Goal: Find specific page/section: Find specific page/section

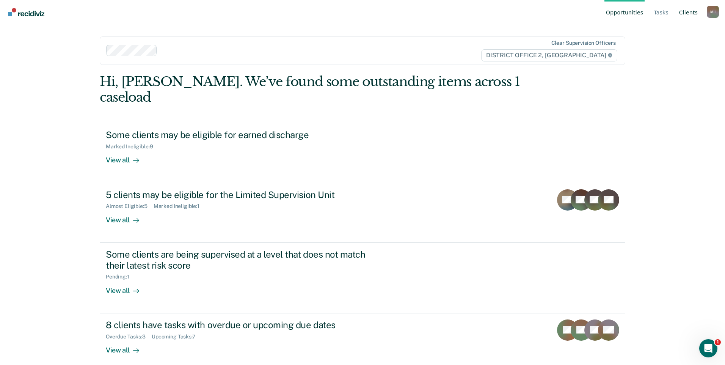
click at [689, 14] on link "Client s" at bounding box center [688, 12] width 22 height 24
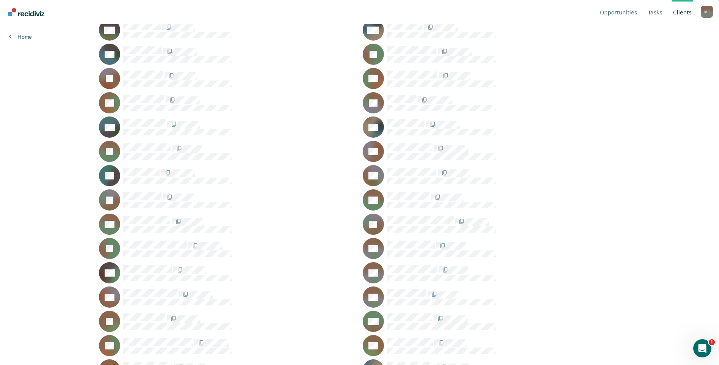
scroll to position [362, 0]
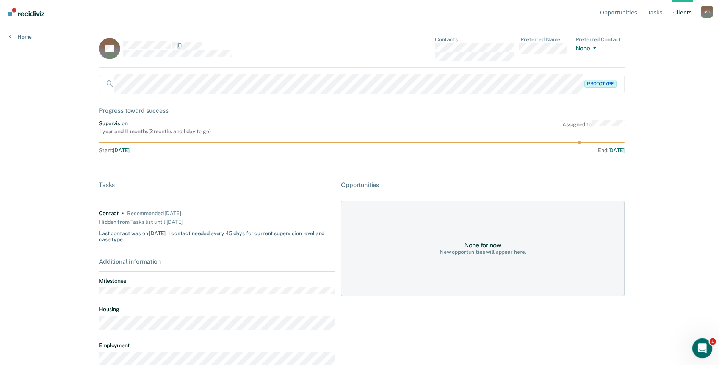
click at [699, 348] on icon "Open Intercom Messenger" at bounding box center [701, 347] width 13 height 13
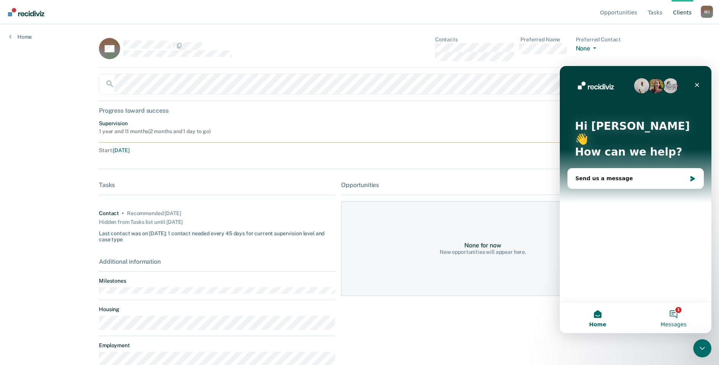
click at [679, 314] on button "1 Messages" at bounding box center [674, 318] width 76 height 30
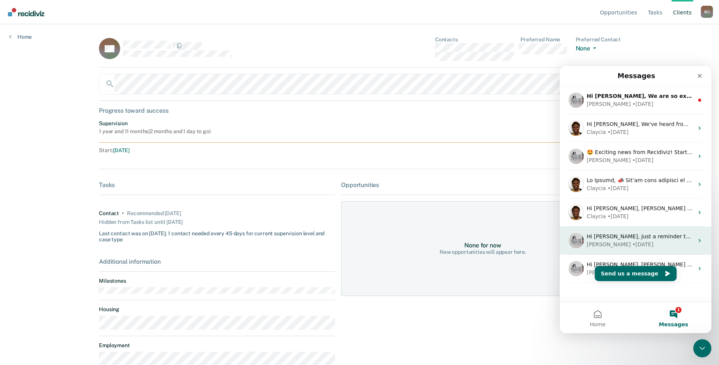
scroll to position [11, 0]
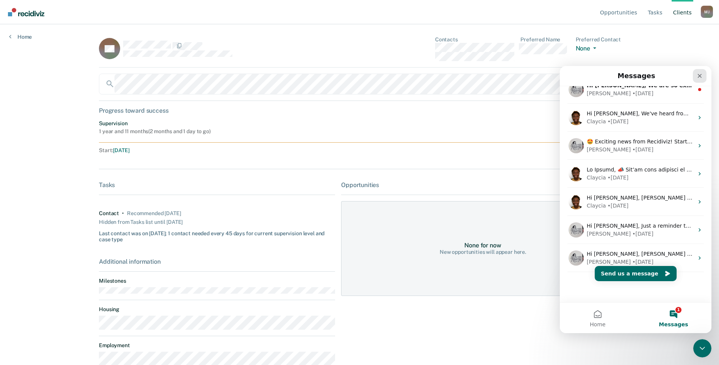
click at [699, 75] on icon "Close" at bounding box center [700, 76] width 4 height 4
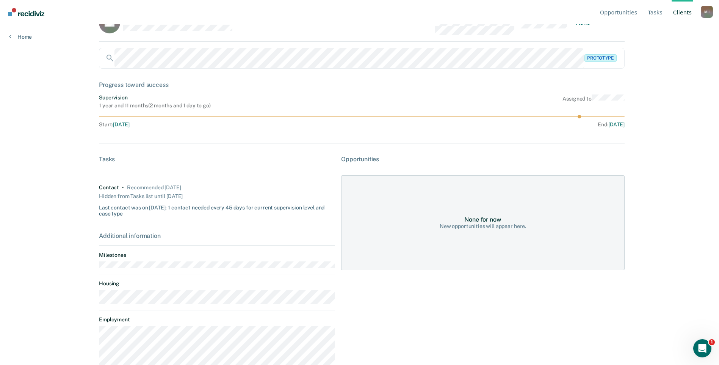
scroll to position [0, 0]
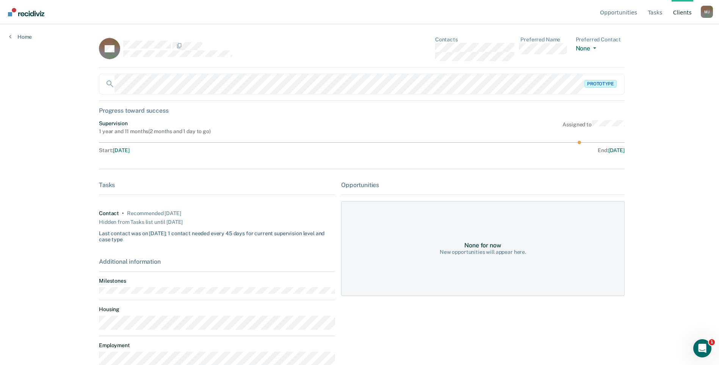
click at [683, 15] on link "Client s" at bounding box center [683, 12] width 22 height 24
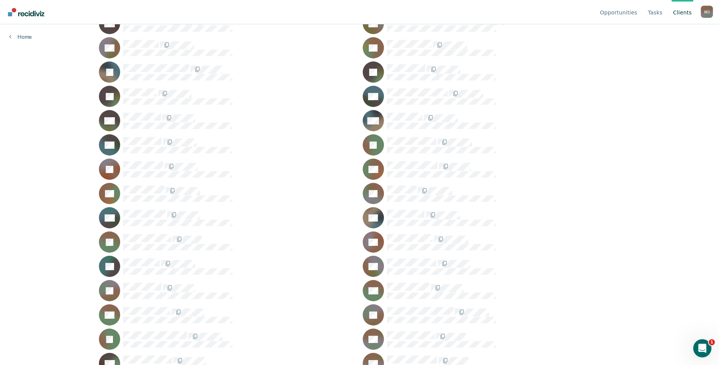
scroll to position [190, 0]
